Goal: Information Seeking & Learning: Check status

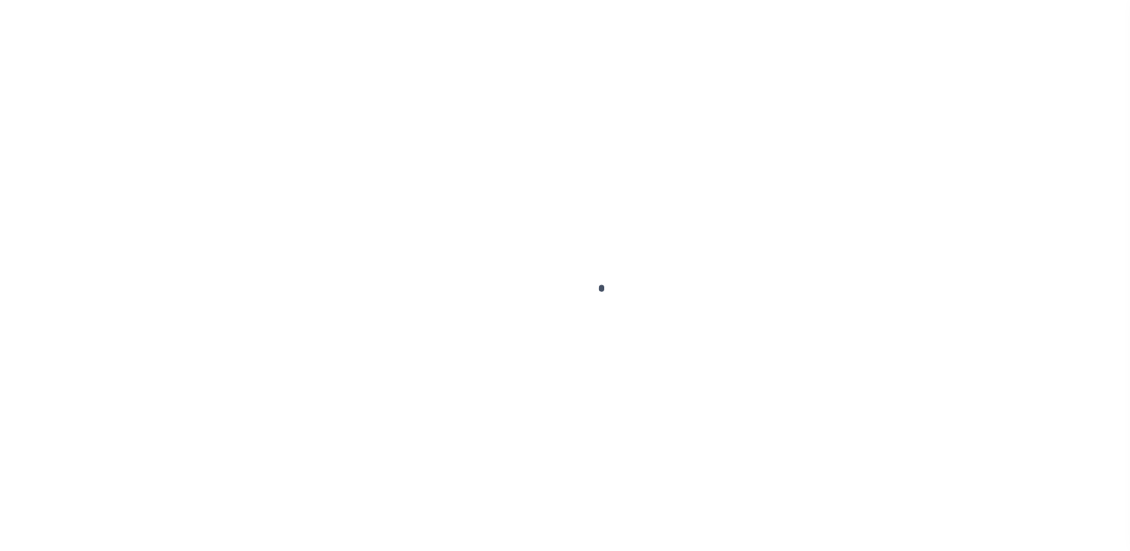
scroll to position [9, 0]
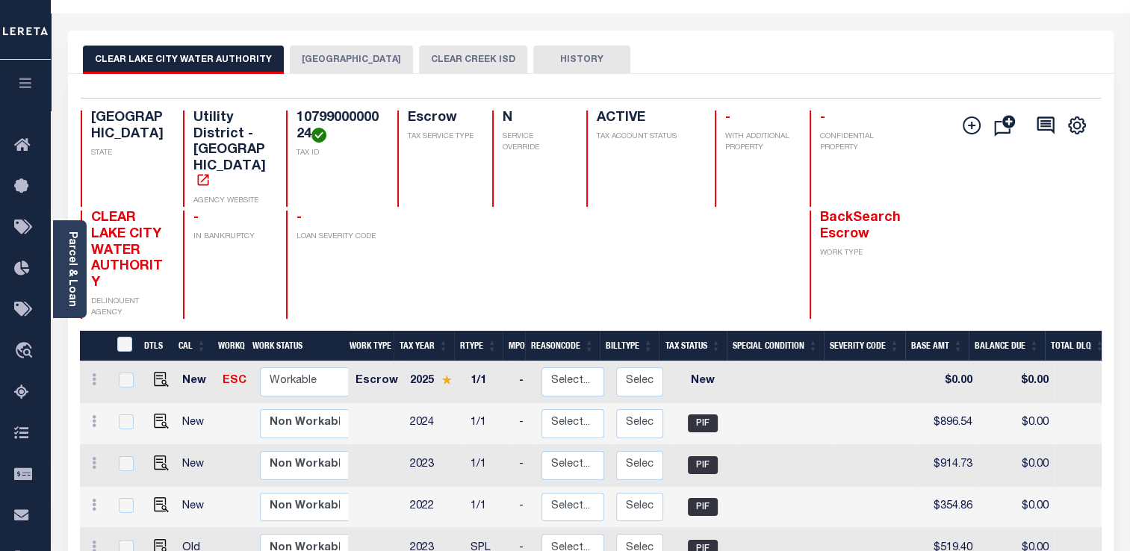
scroll to position [47, 0]
click at [454, 62] on button "CLEAR CREEK ISD" at bounding box center [473, 60] width 108 height 28
